Goal: Task Accomplishment & Management: Complete application form

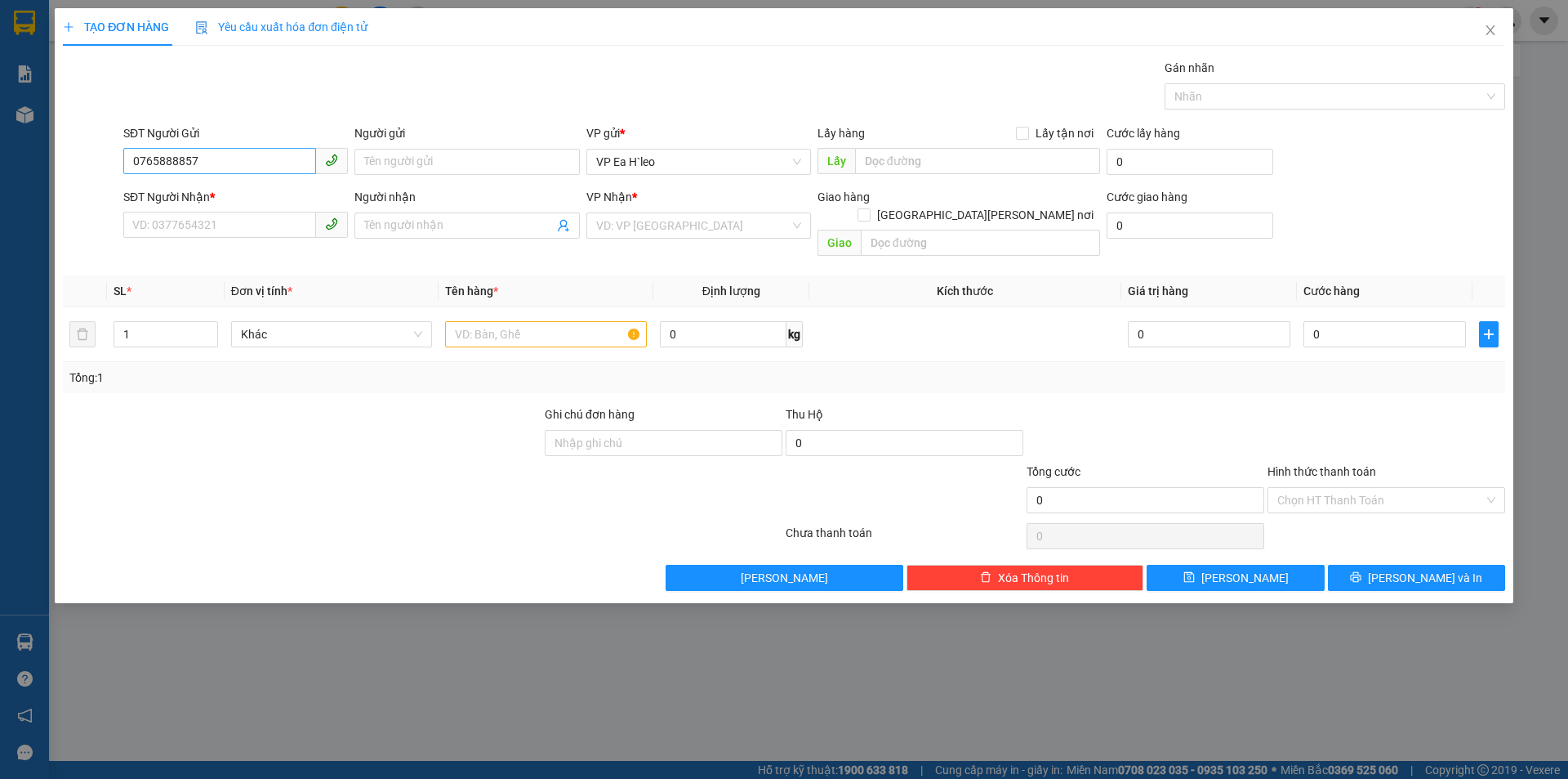
click at [160, 152] on input "0765888857" at bounding box center [219, 161] width 192 height 26
click at [182, 157] on input "0765888857" at bounding box center [219, 161] width 192 height 26
click at [243, 163] on input "0765888857" at bounding box center [219, 161] width 192 height 26
type input "0765888857"
click at [248, 236] on input "SĐT Người Nhận *" at bounding box center [219, 224] width 192 height 26
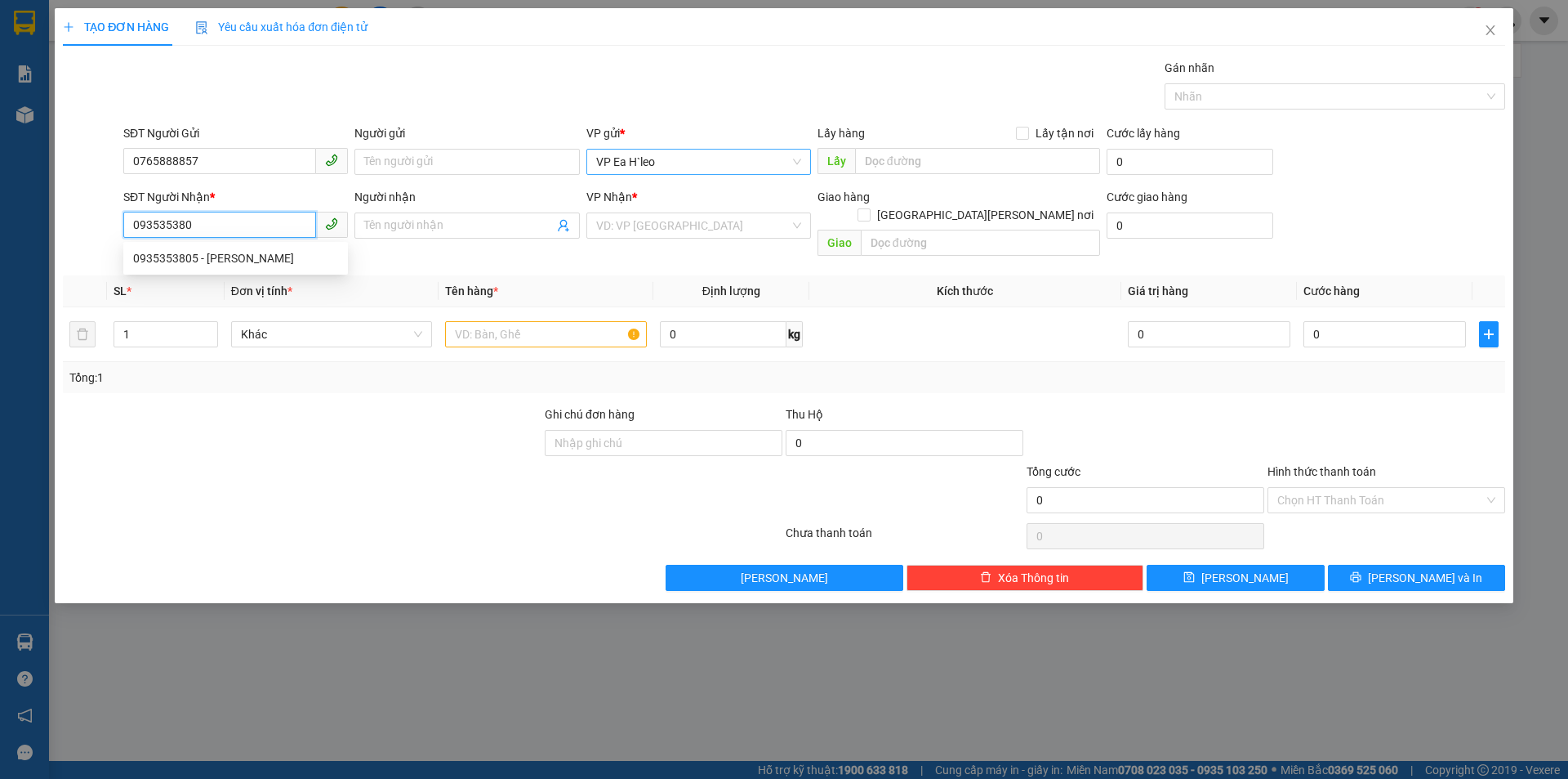
type input "0935353805"
click at [203, 261] on div "0935353805 - [PERSON_NAME]" at bounding box center [235, 258] width 205 height 18
type input "Khánh"
drag, startPoint x: 737, startPoint y: 233, endPoint x: 699, endPoint y: 229, distance: 38.2
click at [559, 246] on div "Transit Pickup Surcharge Ids Transit Deliver Surcharge Ids Transit Deliver Surc…" at bounding box center [784, 324] width 1442 height 532
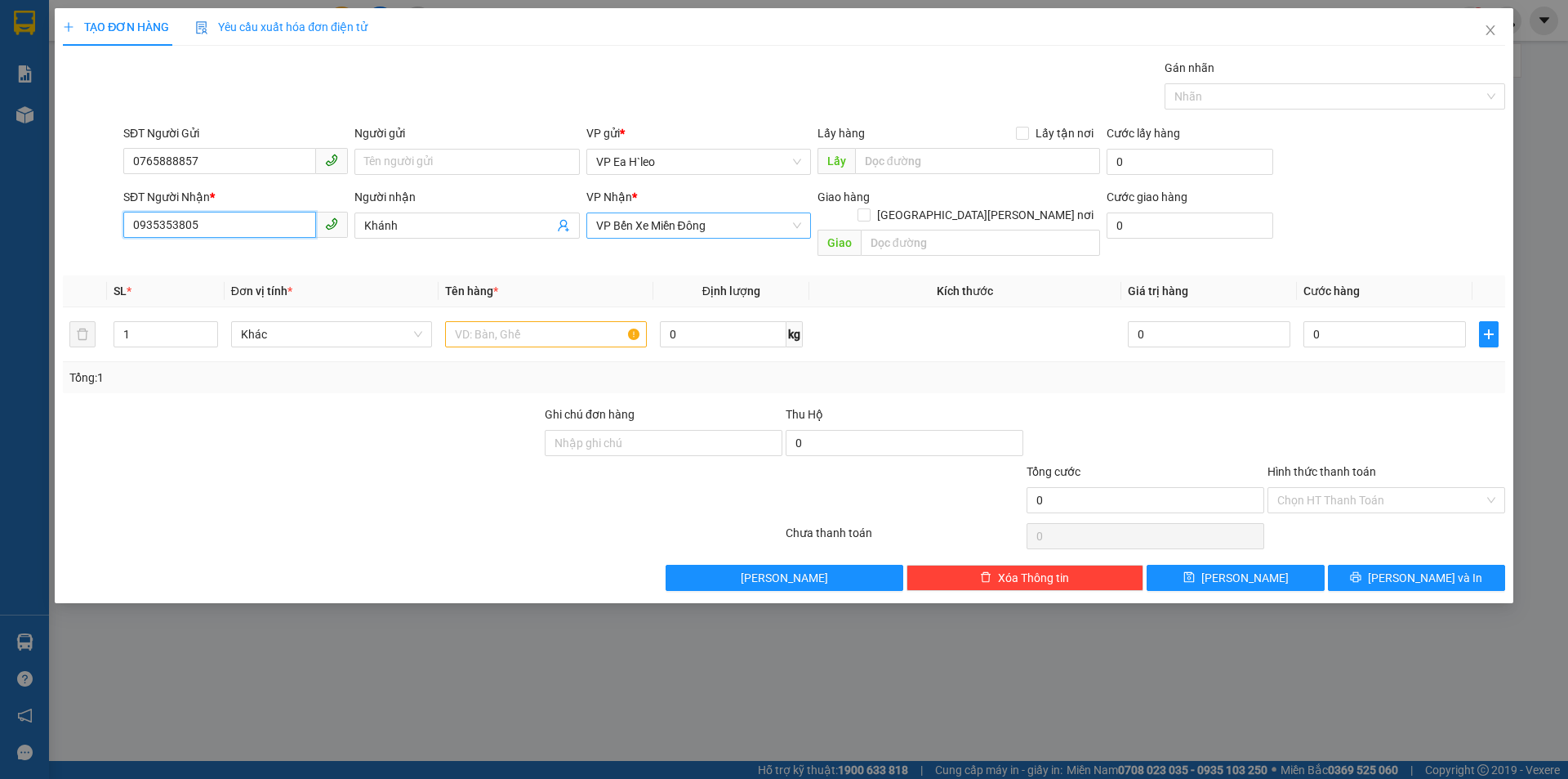
click at [732, 222] on span "VP Bến Xe Miền Đông" at bounding box center [699, 225] width 205 height 24
type input "0935353805"
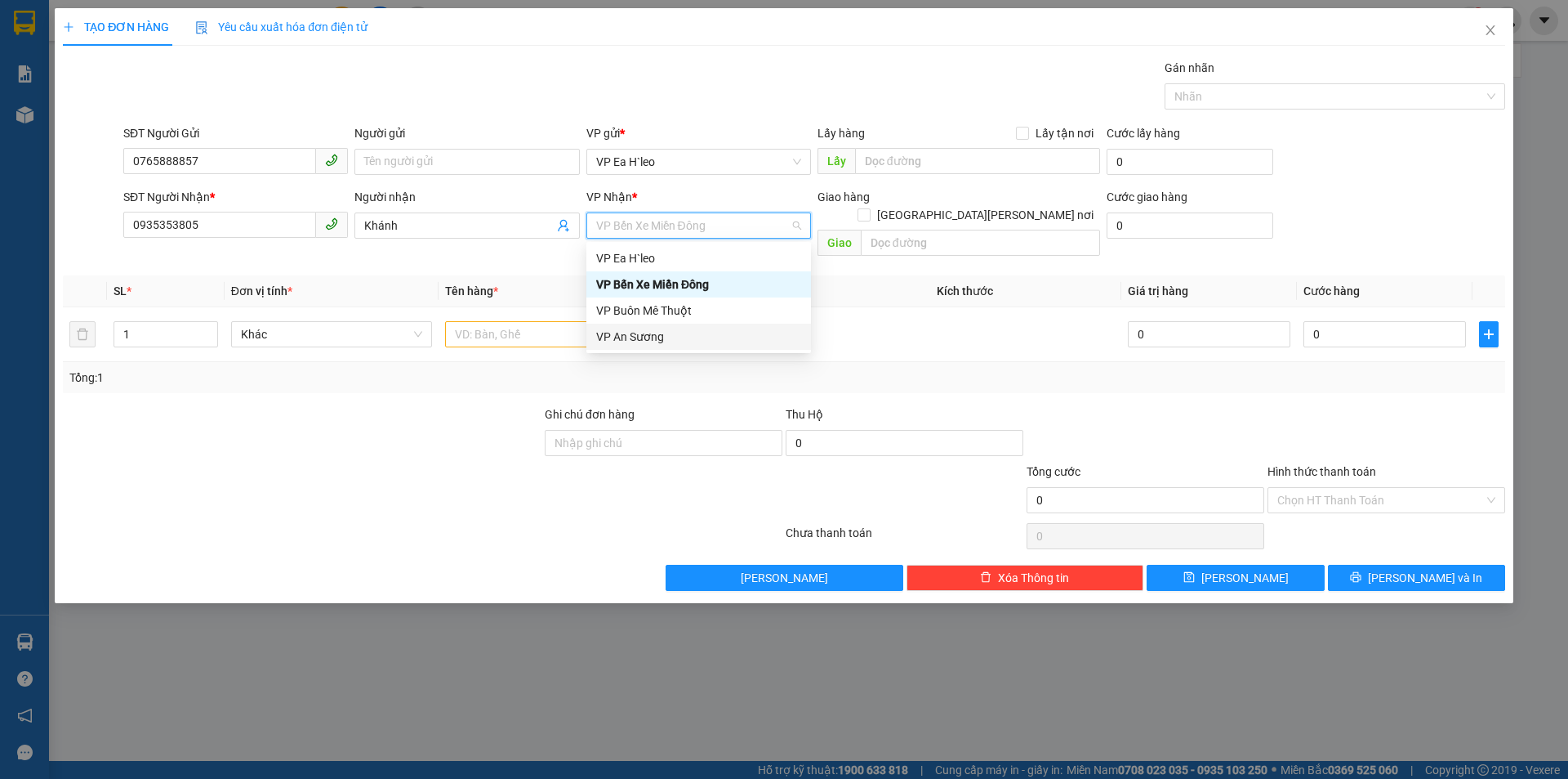
click at [715, 331] on div "VP An Sương" at bounding box center [699, 336] width 205 height 18
click at [559, 321] on input "text" at bounding box center [546, 334] width 202 height 26
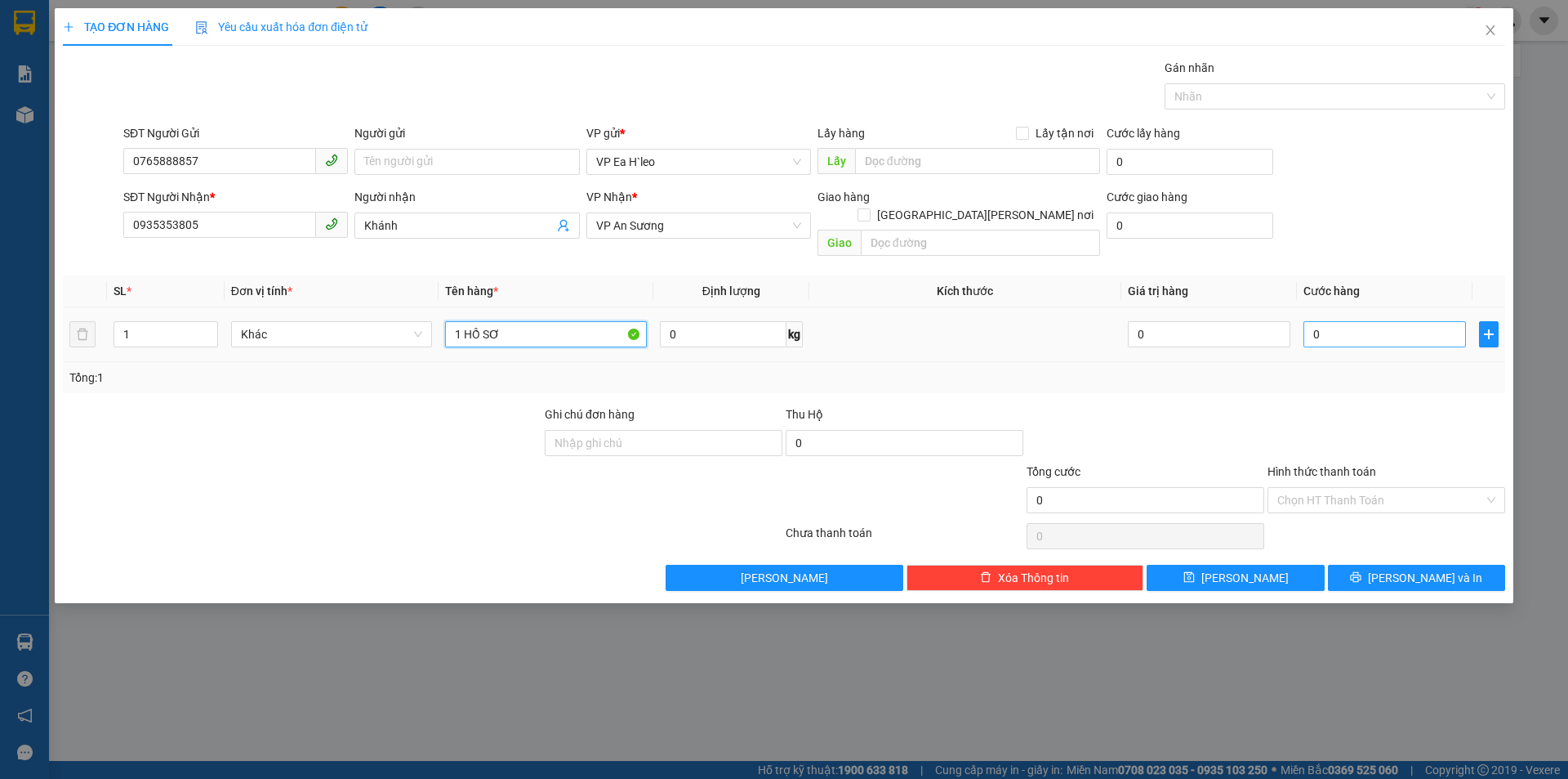
type input "1 HỒ SƠ"
click at [1377, 324] on input "0" at bounding box center [1384, 334] width 162 height 26
type input "3"
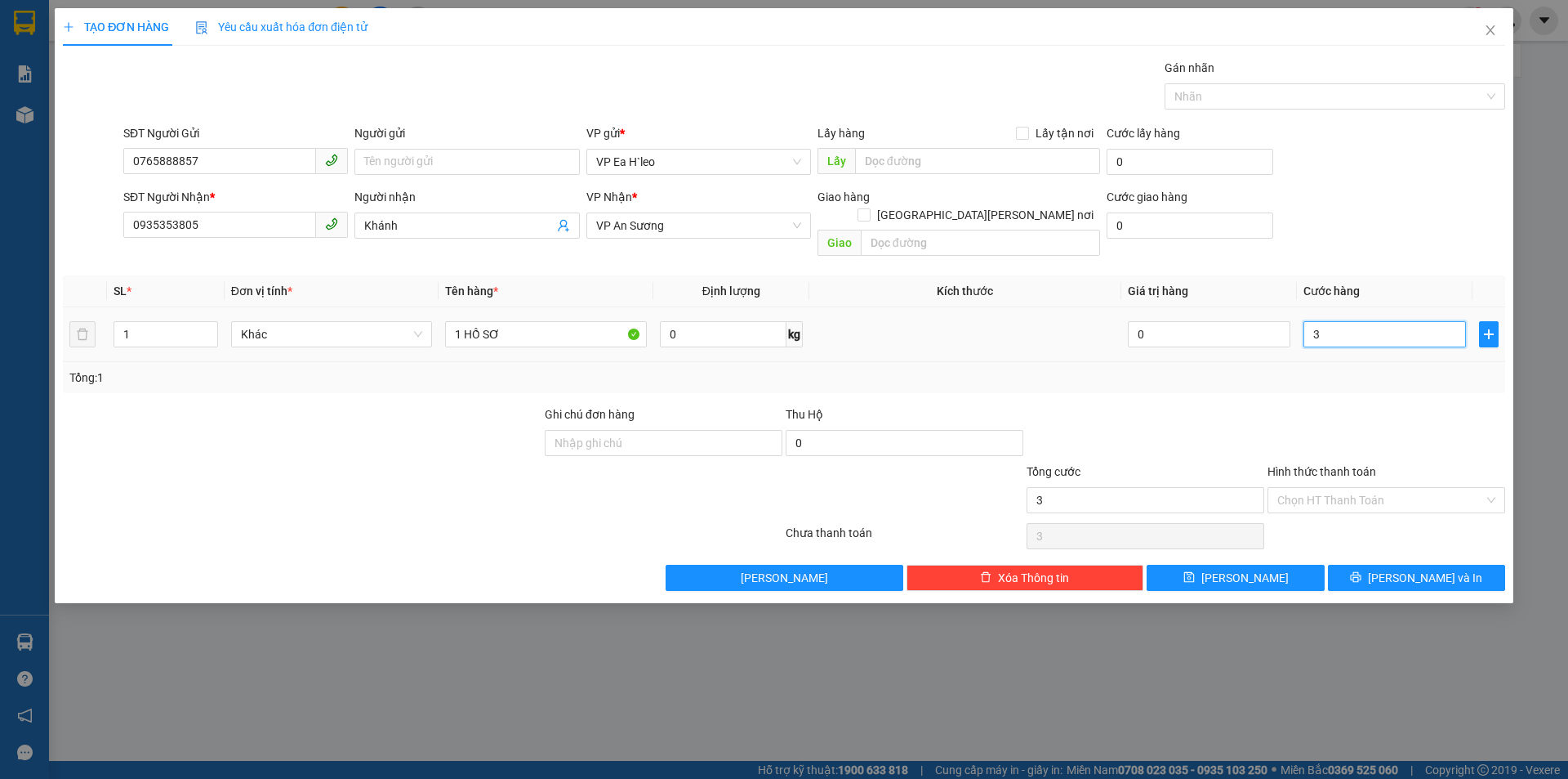
type input "30"
type input "300"
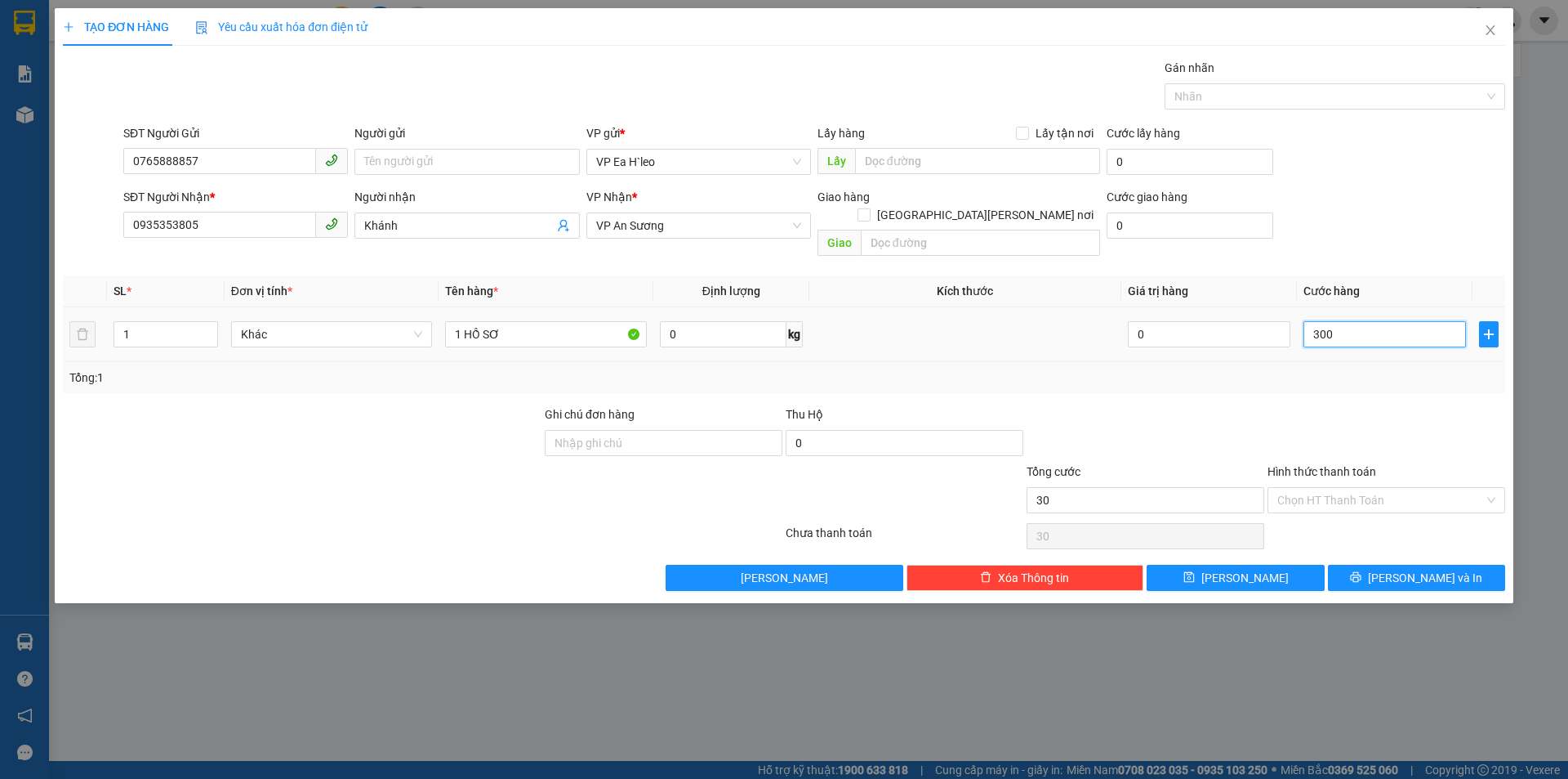
type input "300"
type input "3.000"
type input "30.000"
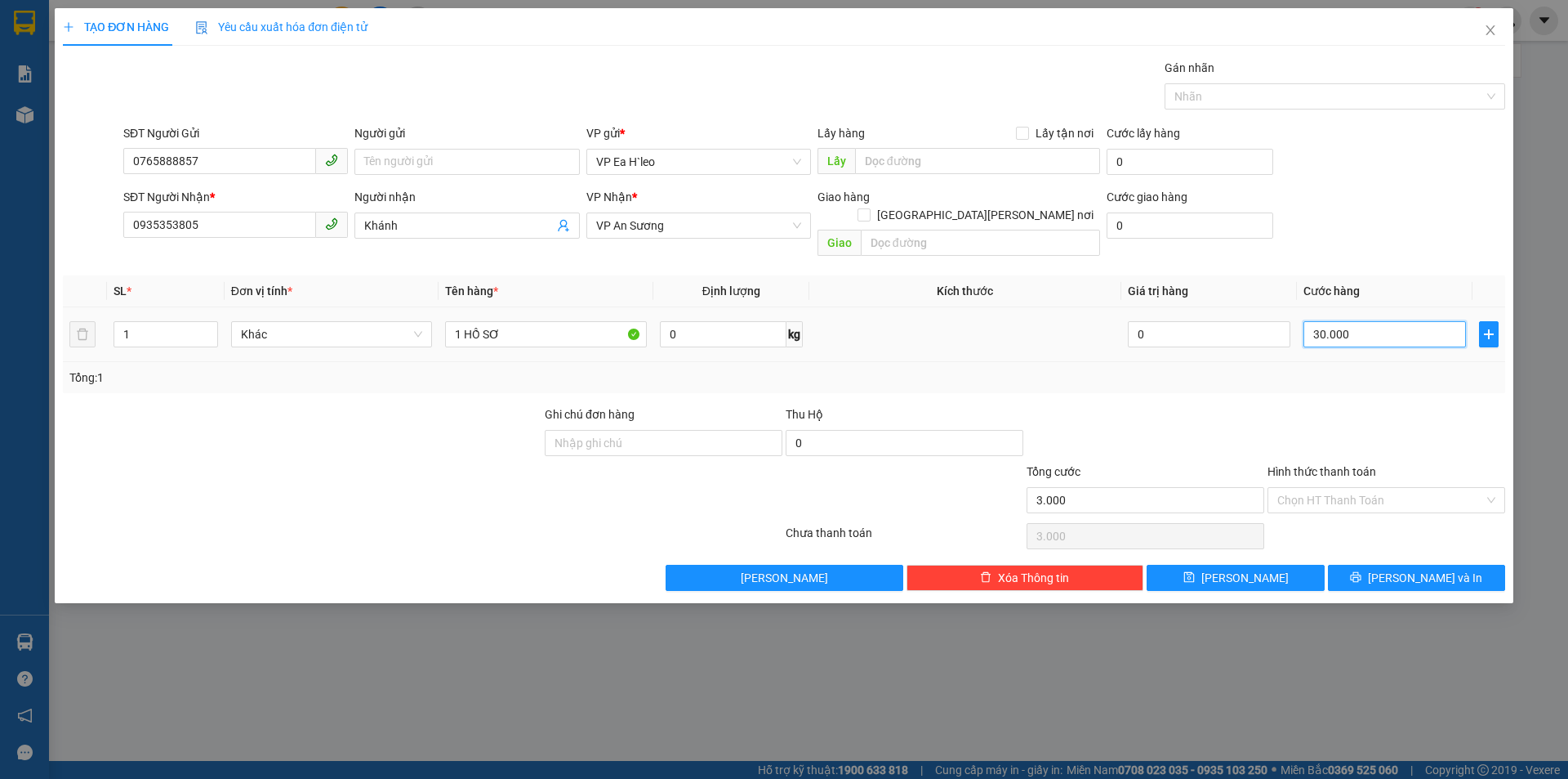
type input "30.000"
click at [1361, 572] on icon "printer" at bounding box center [1356, 577] width 11 height 11
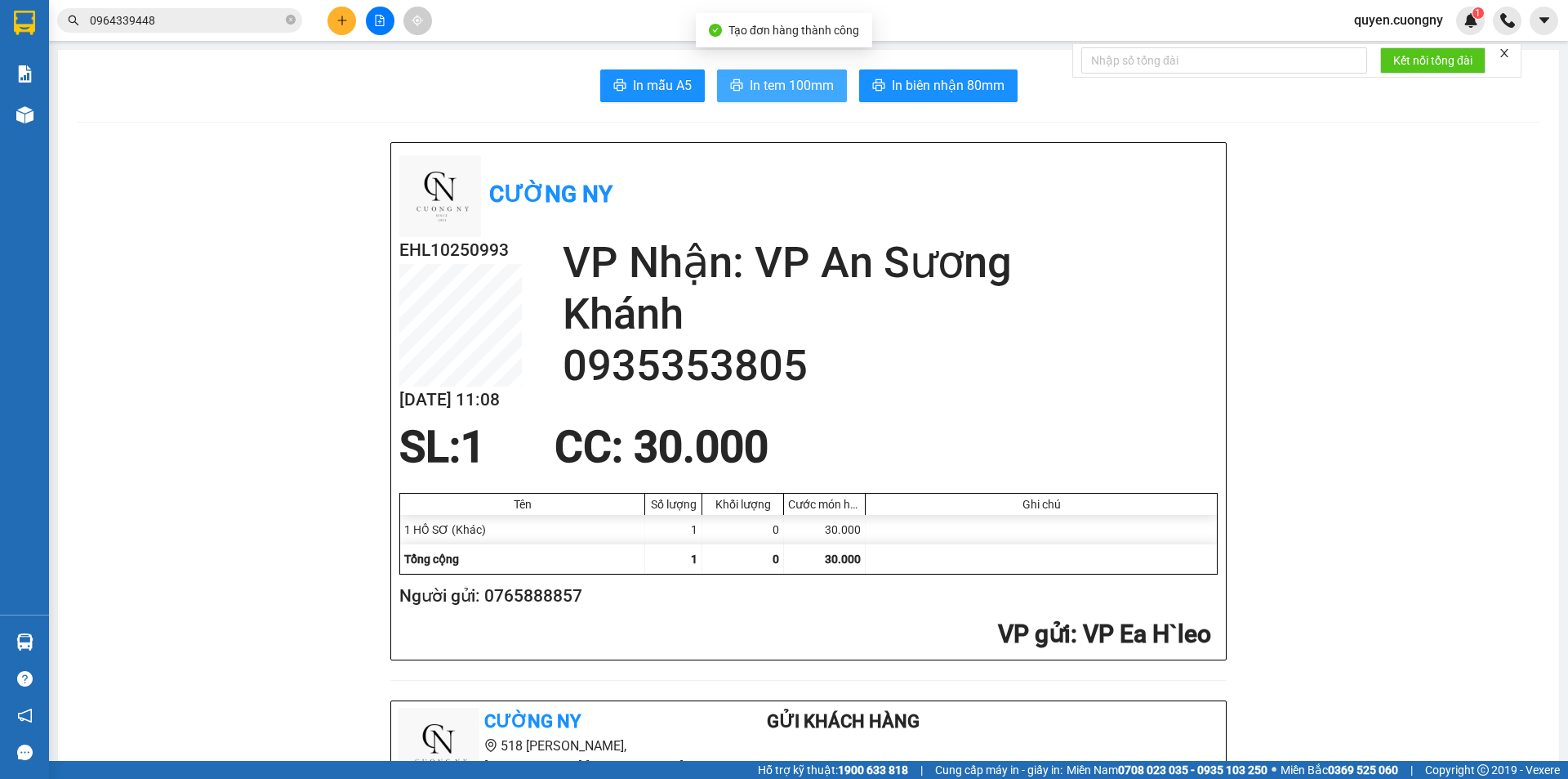
click at [780, 88] on span "In tem 100mm" at bounding box center [792, 85] width 84 height 20
